Goal: Check status: Check status

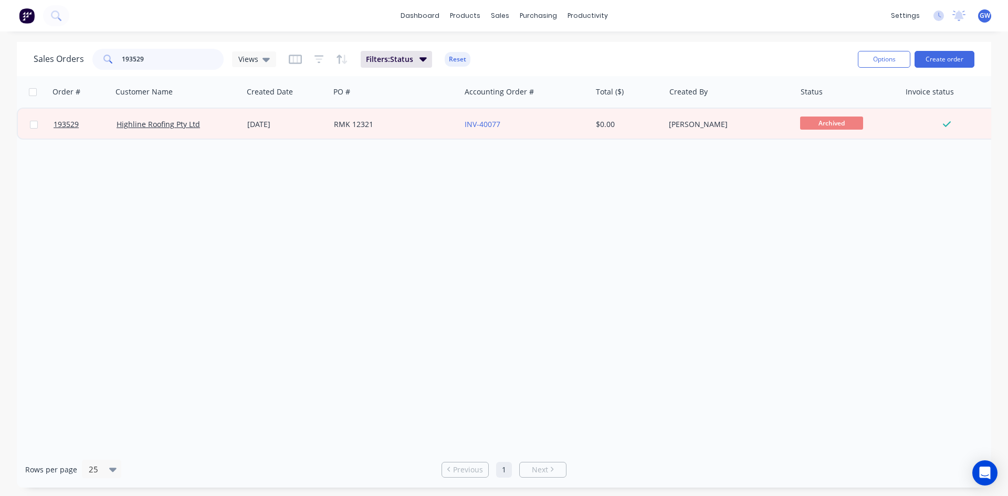
drag, startPoint x: 176, startPoint y: 51, endPoint x: 101, endPoint y: 54, distance: 75.2
click at [101, 54] on div "193529" at bounding box center [157, 59] width 131 height 21
type input "193498"
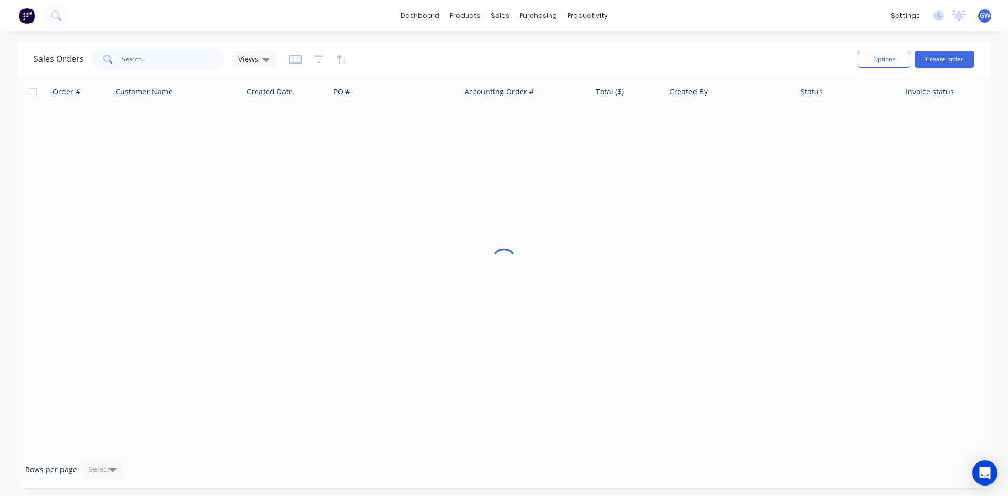
click at [150, 57] on input "text" at bounding box center [173, 59] width 102 height 21
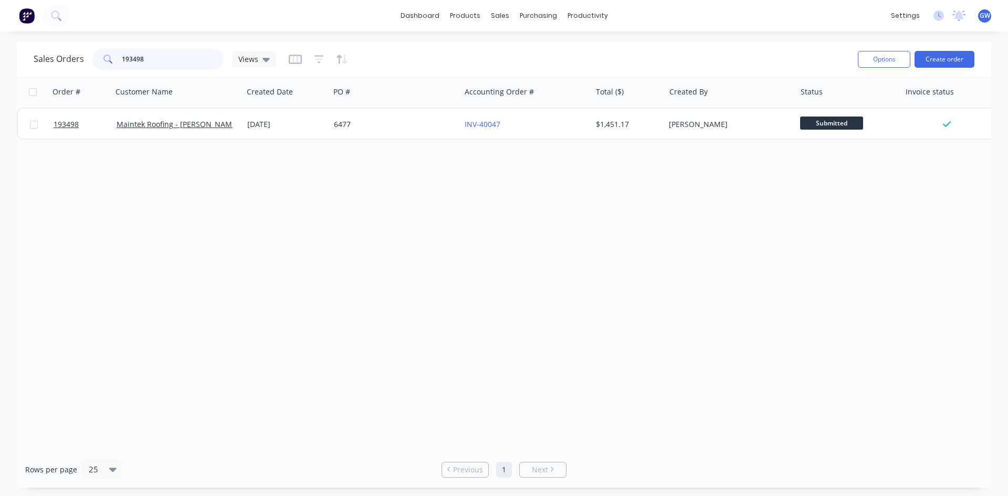
drag, startPoint x: 176, startPoint y: 59, endPoint x: 50, endPoint y: 58, distance: 126.1
click at [50, 58] on div "Sales Orders 193498 Views" at bounding box center [155, 59] width 243 height 21
drag, startPoint x: 163, startPoint y: 50, endPoint x: 19, endPoint y: 54, distance: 144.5
click at [19, 54] on div "Sales Orders 193490 Views Options Create order" at bounding box center [504, 59] width 975 height 34
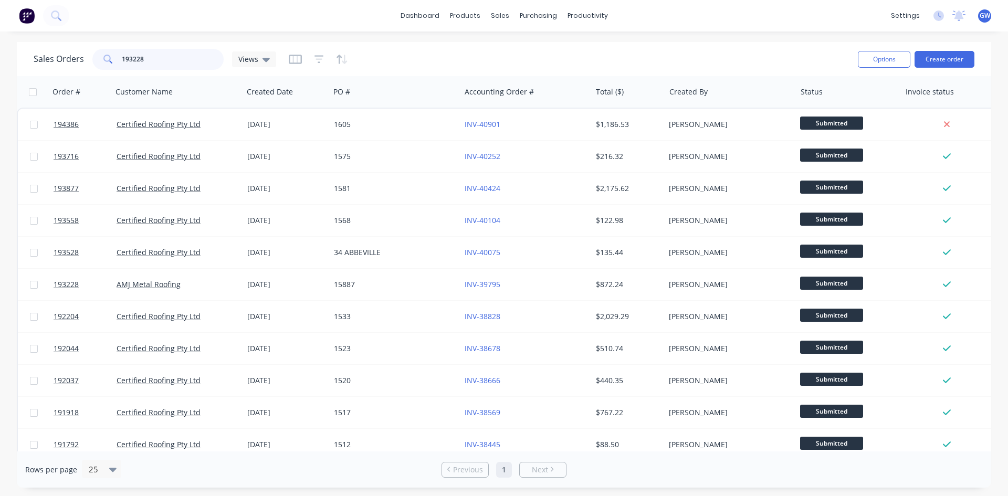
drag, startPoint x: 136, startPoint y: 55, endPoint x: 25, endPoint y: 59, distance: 111.4
click at [25, 59] on div "Sales Orders 193228 Views Options Create order" at bounding box center [504, 59] width 975 height 34
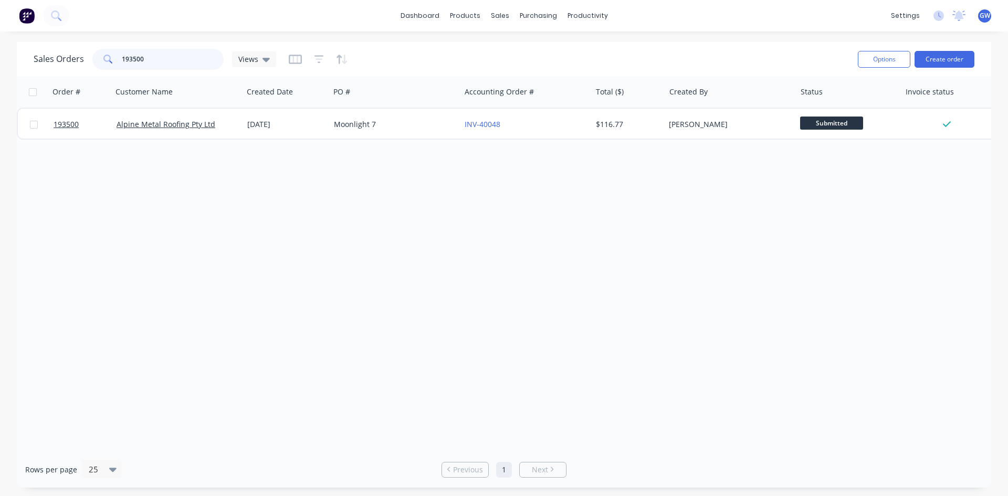
drag, startPoint x: 184, startPoint y: 57, endPoint x: 0, endPoint y: 58, distance: 184.3
click at [0, 58] on div "Sales Orders 193500 Views Options Create order Order # Customer Name Created Da…" at bounding box center [504, 265] width 1008 height 446
drag, startPoint x: 145, startPoint y: 52, endPoint x: 0, endPoint y: 55, distance: 145.0
click at [0, 55] on div "Sales Orders 193803 Views Options Create order Order # Customer Name Created Da…" at bounding box center [504, 265] width 1008 height 446
drag, startPoint x: 162, startPoint y: 59, endPoint x: 37, endPoint y: 51, distance: 124.7
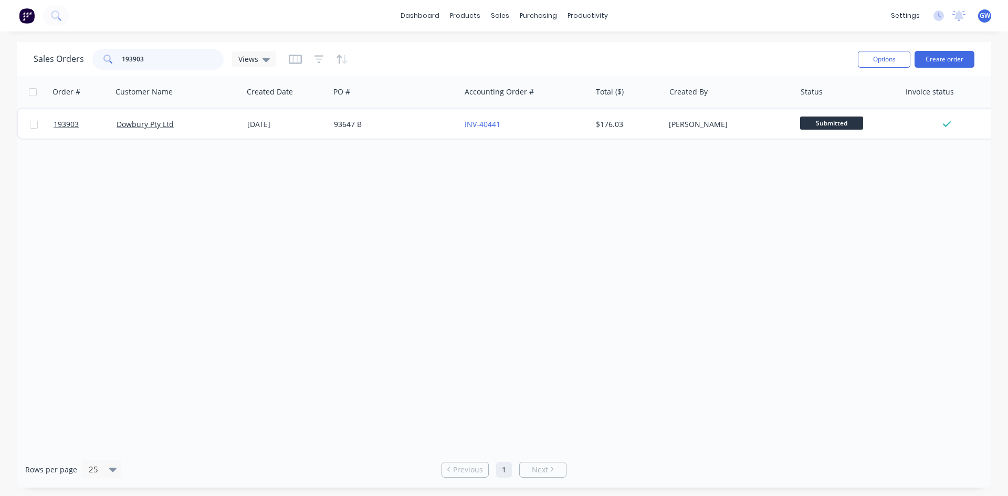
click at [37, 51] on div "Sales Orders 193903 Views" at bounding box center [155, 59] width 243 height 21
drag, startPoint x: 118, startPoint y: 58, endPoint x: 47, endPoint y: 55, distance: 71.5
click at [47, 55] on div "Sales Orders 193152 Views" at bounding box center [155, 59] width 243 height 21
type input "191889"
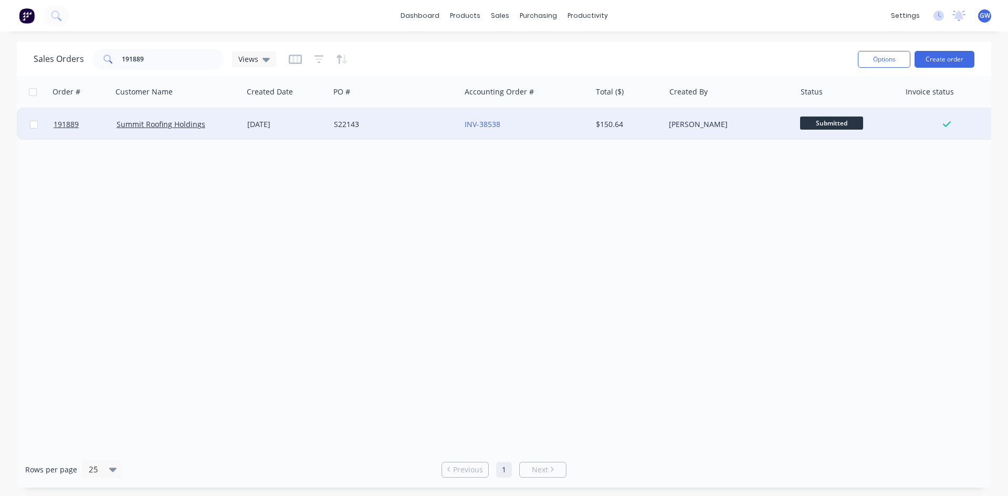
click at [676, 121] on div "[PERSON_NAME]" at bounding box center [727, 124] width 117 height 11
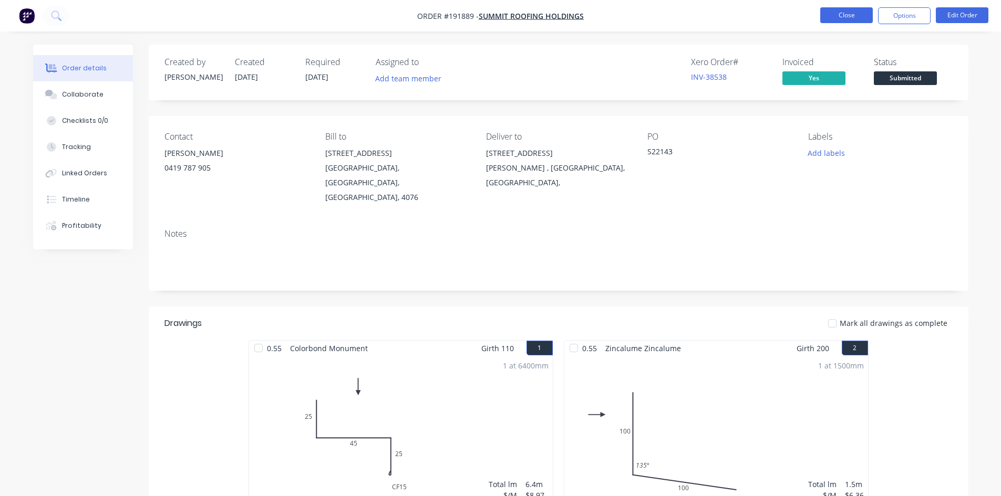
click at [847, 18] on button "Close" at bounding box center [846, 15] width 53 height 16
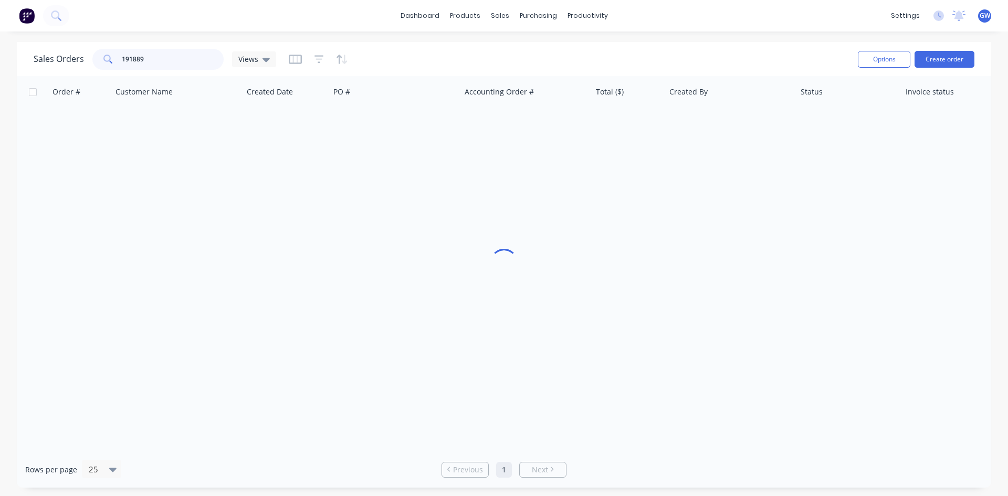
drag, startPoint x: 180, startPoint y: 58, endPoint x: 22, endPoint y: 48, distance: 158.4
click at [22, 48] on div "Sales Orders 191889 Views Options Create order" at bounding box center [504, 59] width 975 height 34
type input "193379"
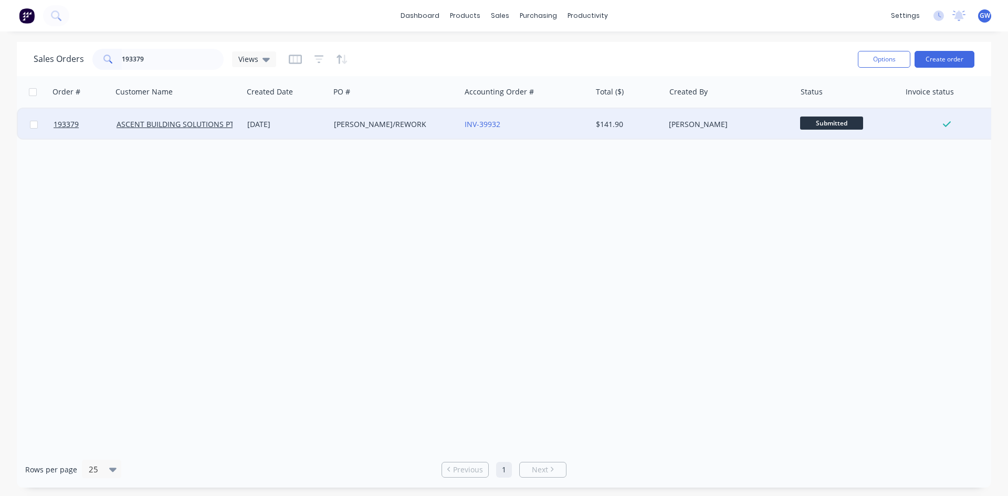
click at [654, 124] on div "$141.90" at bounding box center [626, 124] width 61 height 11
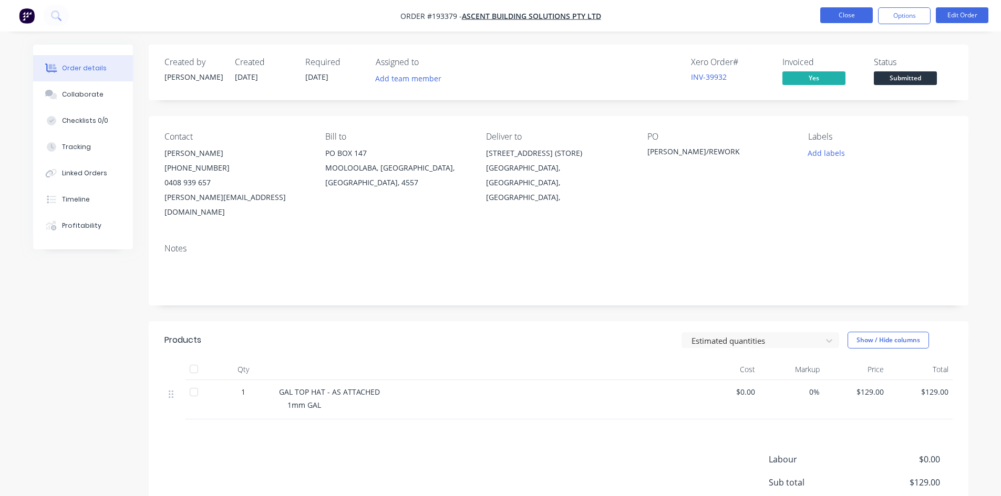
click at [856, 9] on button "Close" at bounding box center [846, 15] width 53 height 16
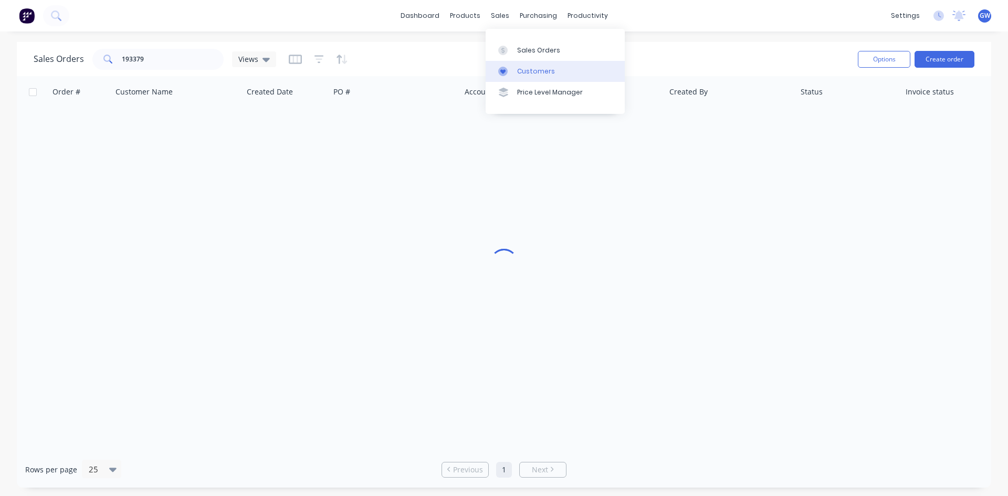
drag, startPoint x: 541, startPoint y: 73, endPoint x: 526, endPoint y: 71, distance: 15.4
click at [541, 73] on div "Customers" at bounding box center [536, 71] width 38 height 9
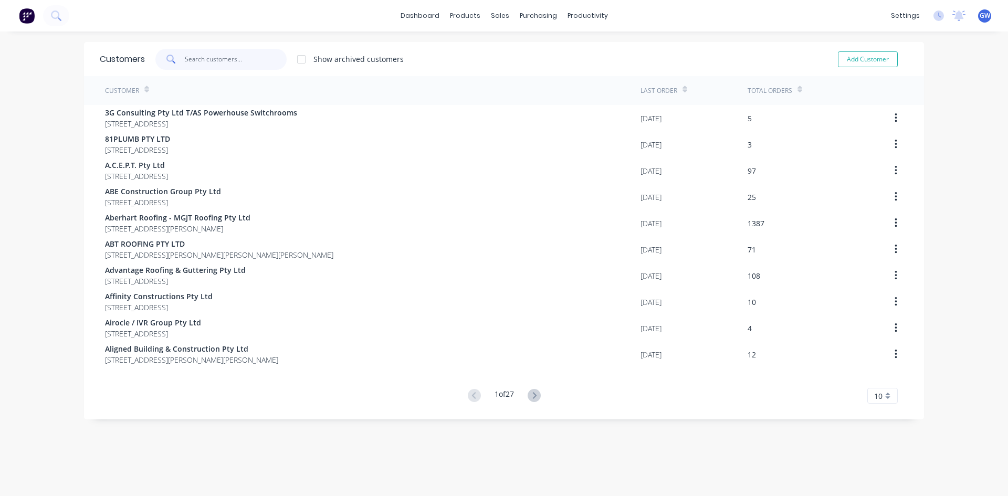
drag, startPoint x: 213, startPoint y: 56, endPoint x: 226, endPoint y: 59, distance: 13.1
click at [221, 59] on input "text" at bounding box center [236, 59] width 102 height 21
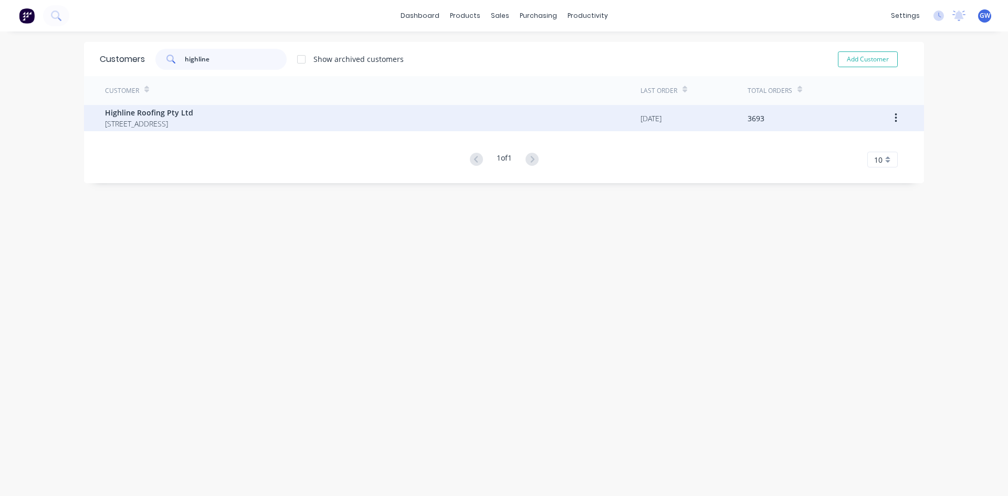
type input "highline"
click at [186, 117] on span "Highline Roofing Pty Ltd" at bounding box center [149, 112] width 88 height 11
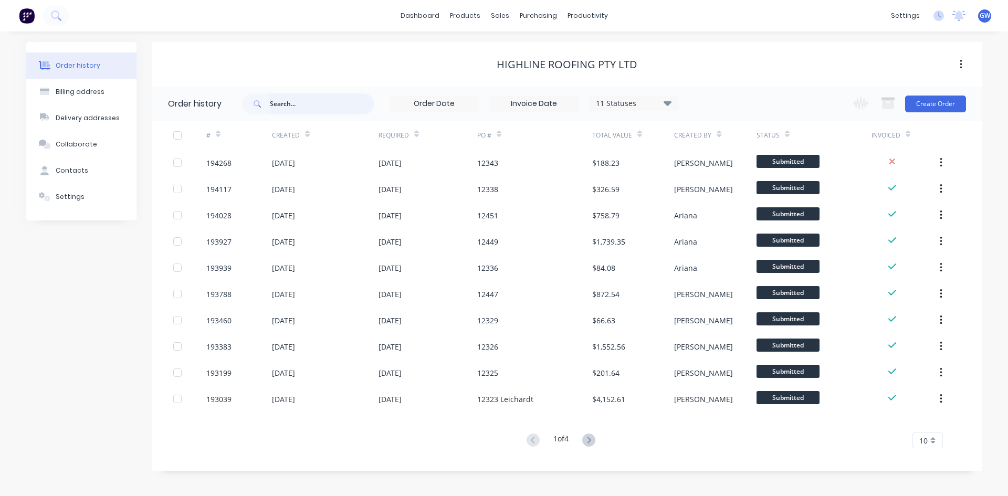
click at [301, 102] on input "text" at bounding box center [322, 103] width 104 height 21
type input "193529"
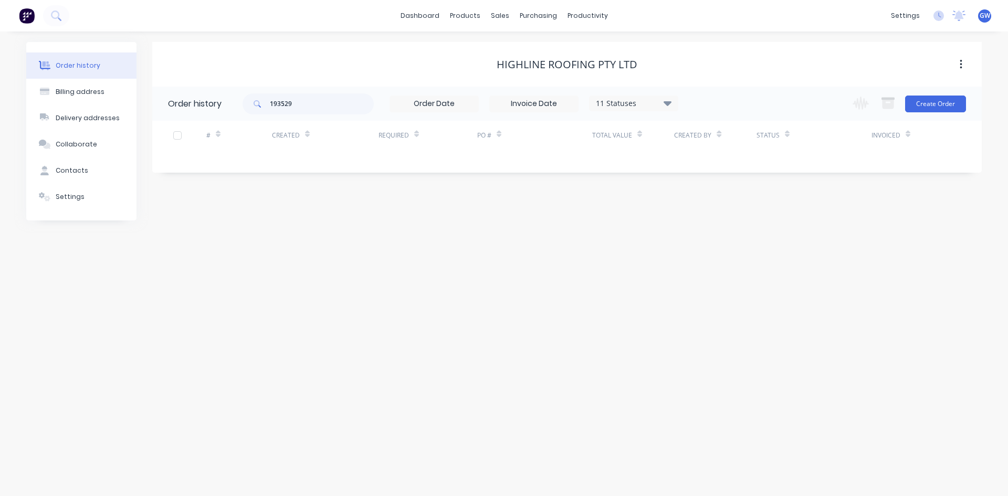
click at [631, 100] on div "11 Statuses" at bounding box center [634, 104] width 88 height 12
click at [703, 225] on div "All" at bounding box center [655, 230] width 131 height 21
click at [721, 224] on label at bounding box center [721, 224] width 0 height 0
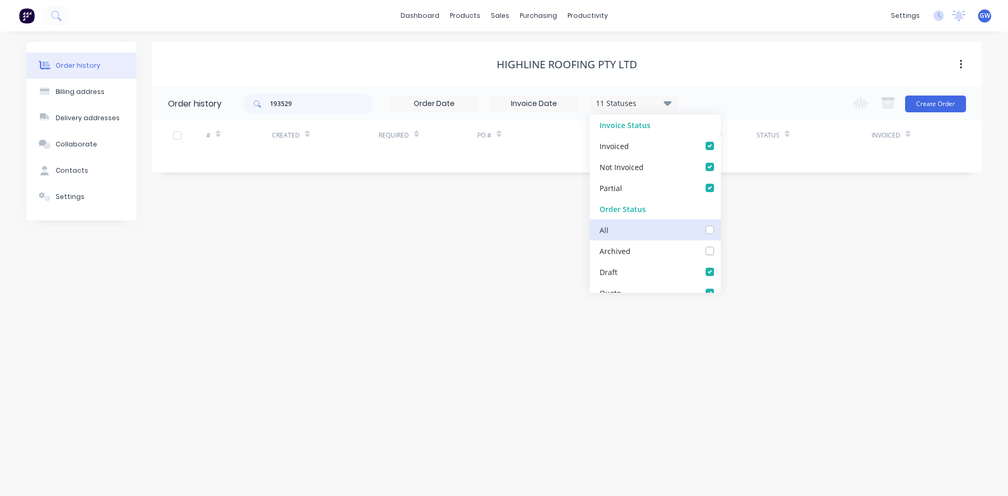
click at [721, 233] on input "checkbox" at bounding box center [725, 229] width 8 height 10
checkbox input "true"
click at [733, 72] on div "Highline Roofing Pty Ltd" at bounding box center [567, 64] width 830 height 19
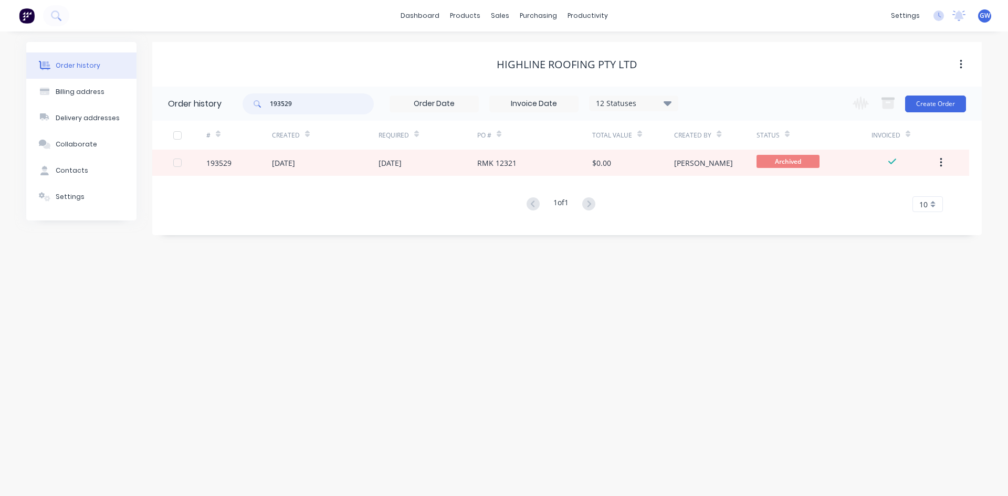
drag, startPoint x: 346, startPoint y: 101, endPoint x: 249, endPoint y: 105, distance: 96.7
click at [249, 105] on div "193529" at bounding box center [308, 103] width 131 height 21
type input "12321"
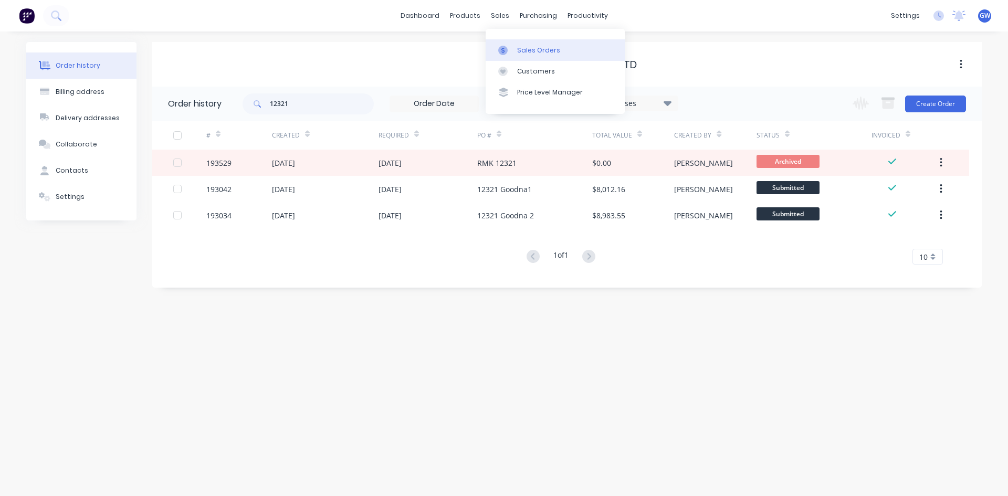
click at [514, 48] on div at bounding box center [506, 50] width 16 height 9
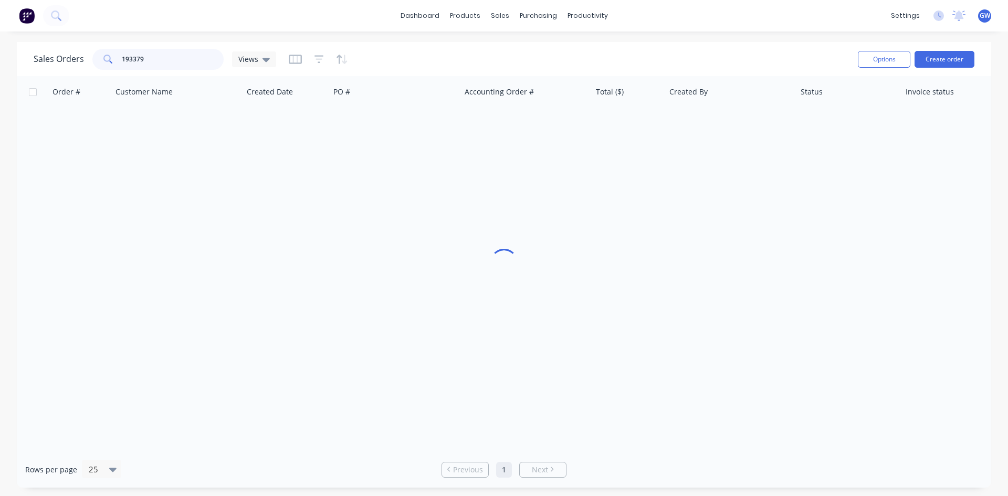
drag, startPoint x: 183, startPoint y: 57, endPoint x: 54, endPoint y: 51, distance: 128.8
click at [54, 51] on div "Sales Orders 193379 Views" at bounding box center [155, 59] width 243 height 21
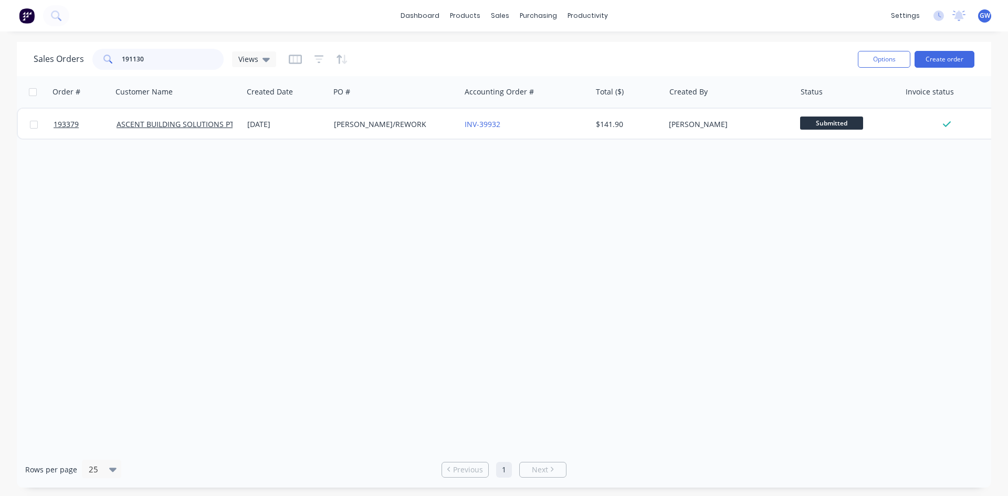
type input "191130"
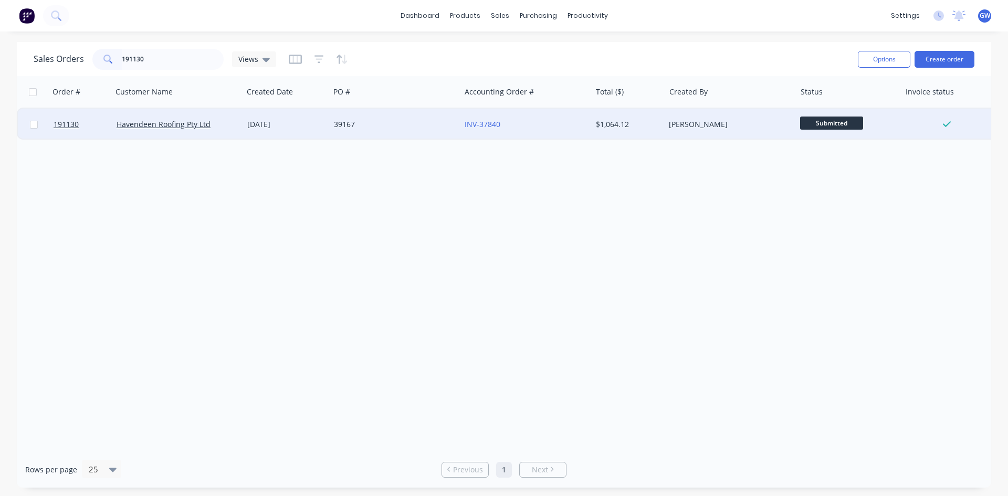
click at [695, 129] on div "[PERSON_NAME]" at bounding box center [727, 124] width 117 height 11
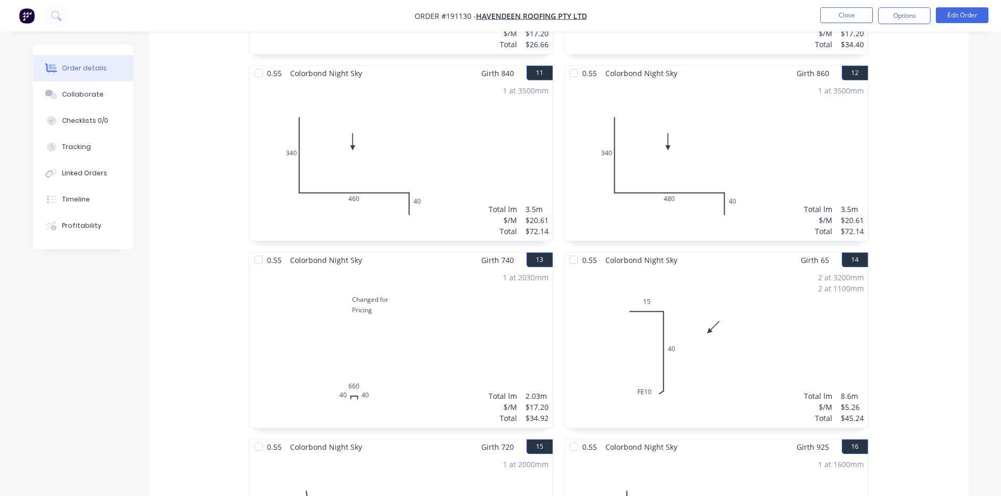
scroll to position [1208, 0]
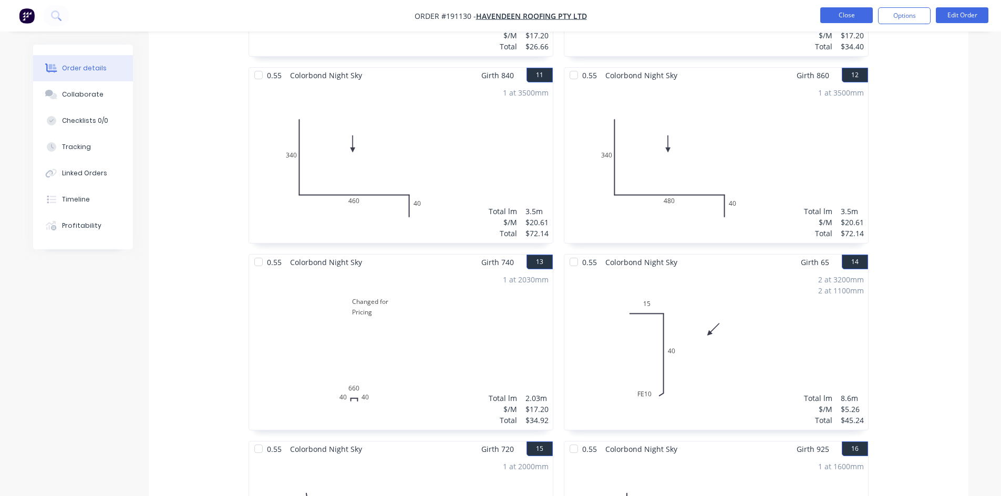
click at [853, 13] on button "Close" at bounding box center [846, 15] width 53 height 16
